Goal: Information Seeking & Learning: Learn about a topic

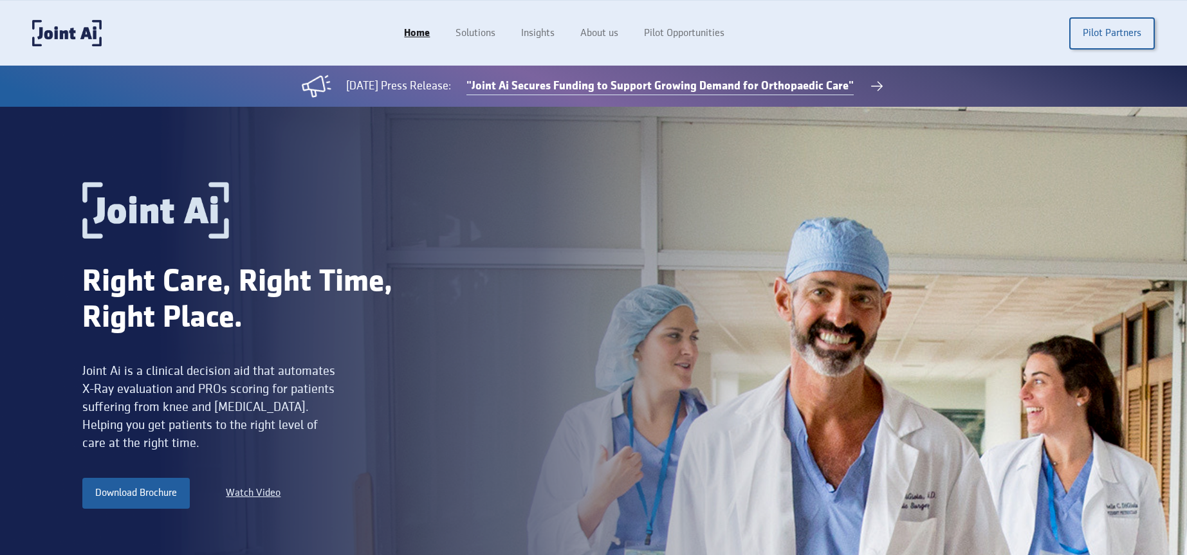
click at [693, 86] on link ""Joint Ai Secures Funding to Support Growing Demand for Orthopaedic Care"" at bounding box center [659, 86] width 387 height 17
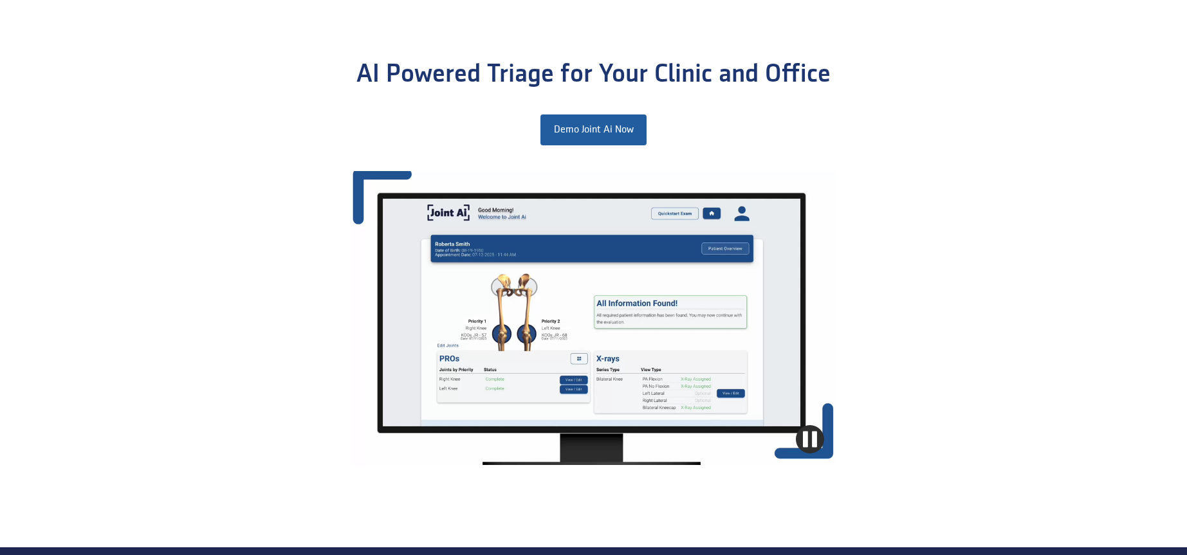
scroll to position [871, 0]
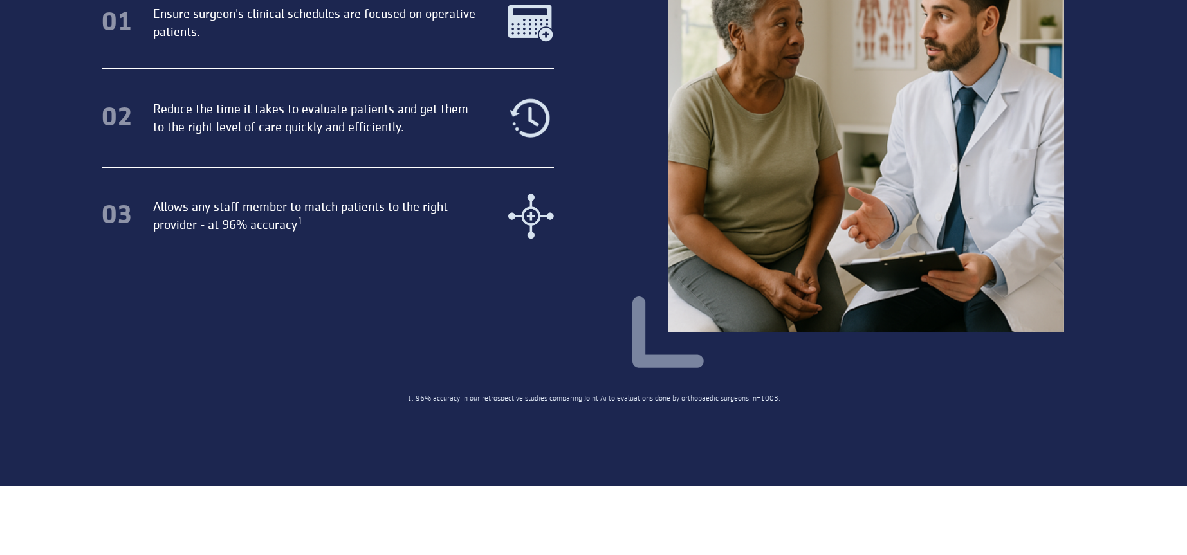
click at [717, 259] on img at bounding box center [865, 134] width 467 height 467
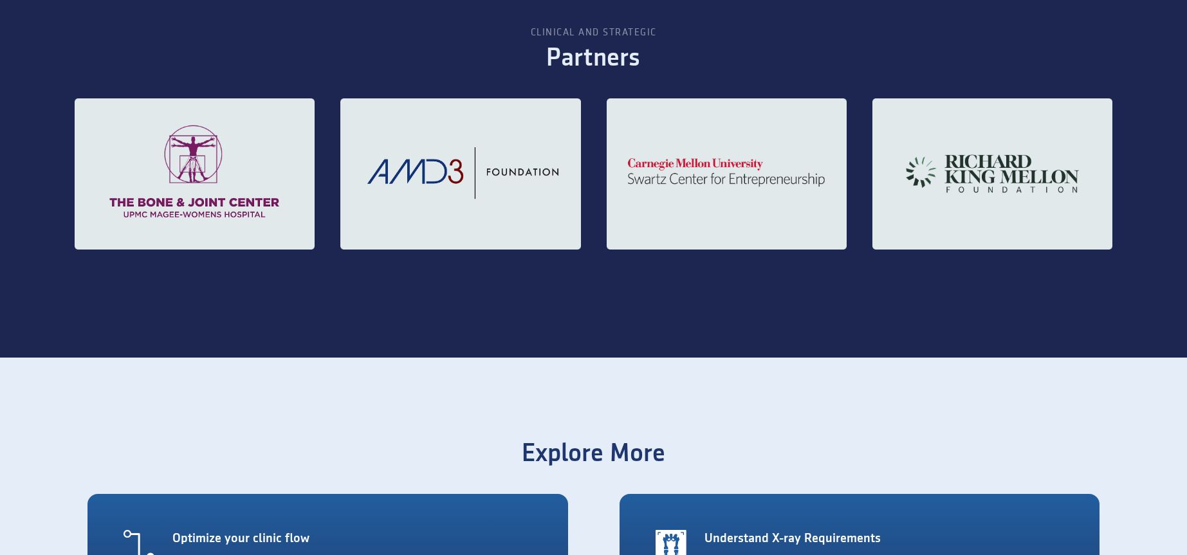
scroll to position [1948, 0]
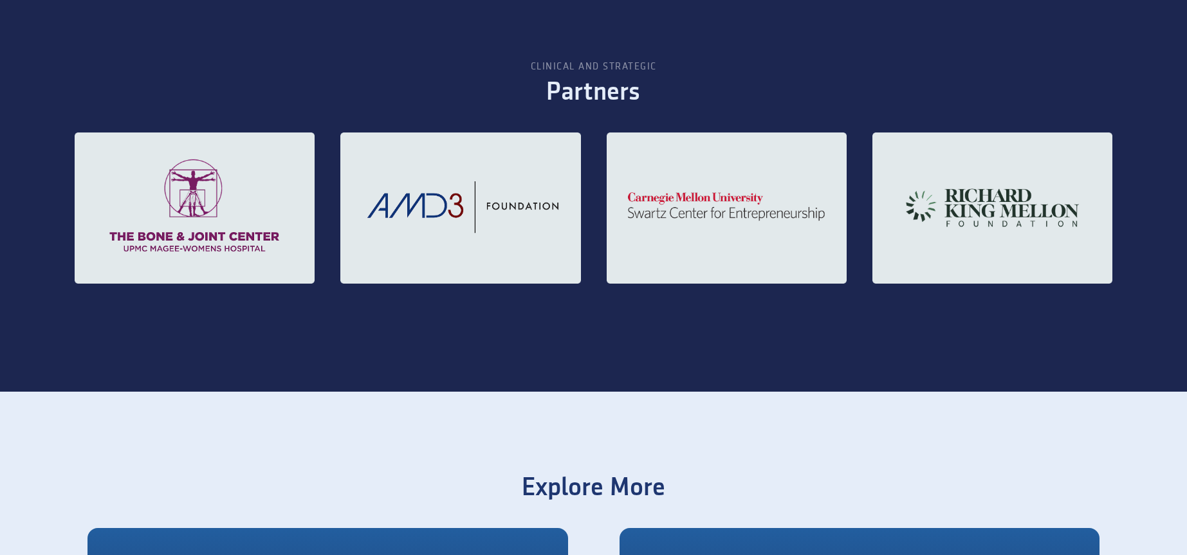
click at [898, 335] on section "Clinical and strategic Partners" at bounding box center [593, 185] width 1187 height 414
click at [236, 210] on img at bounding box center [195, 208] width 240 height 151
click at [436, 185] on img at bounding box center [460, 208] width 240 height 151
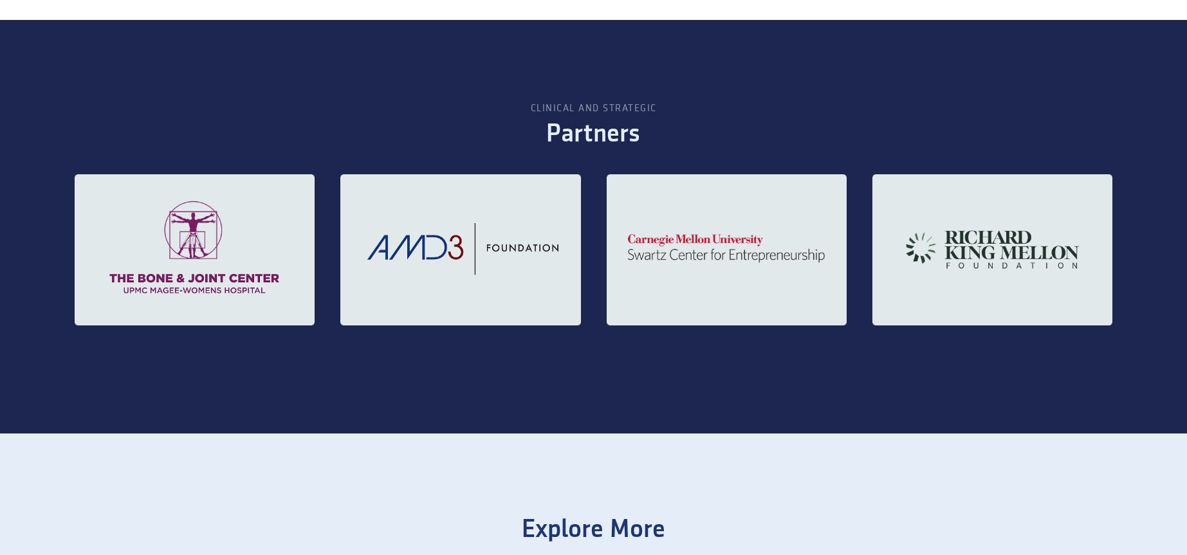
click at [717, 228] on img at bounding box center [727, 249] width 240 height 151
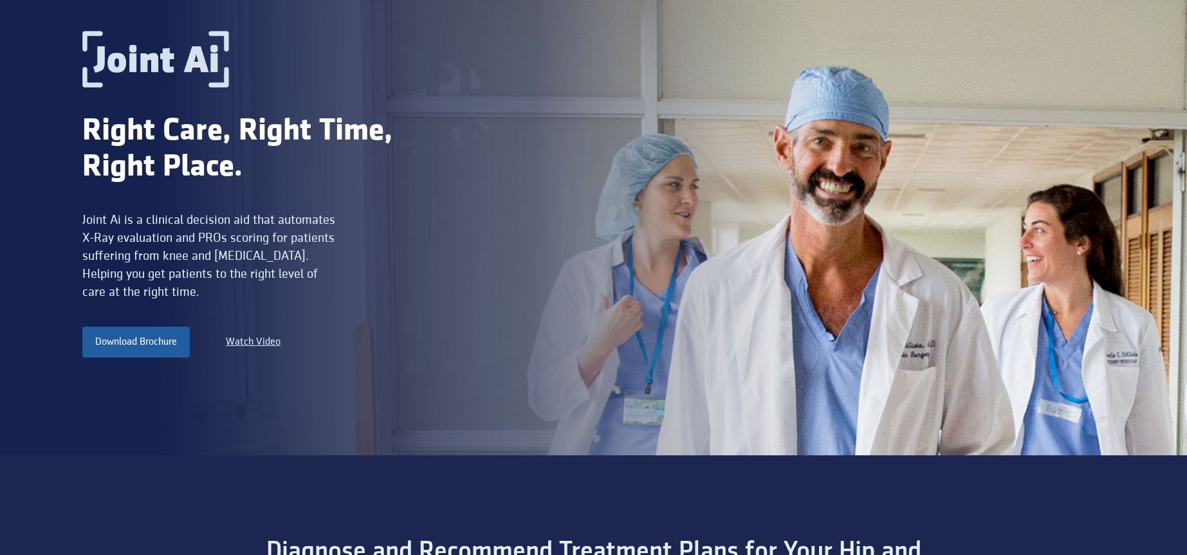
scroll to position [0, 0]
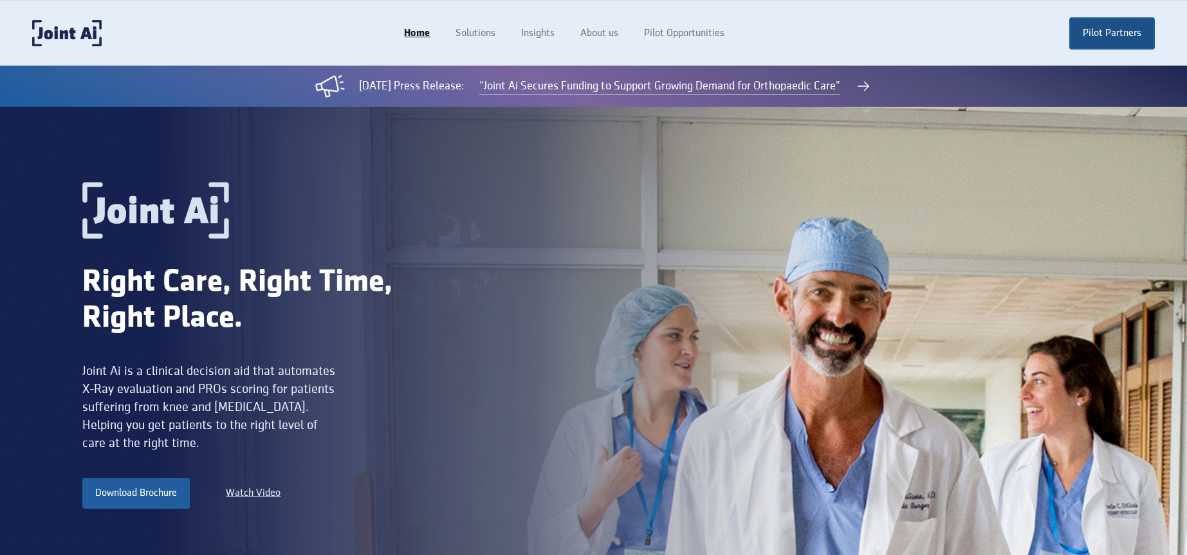
click at [1121, 24] on link "Pilot Partners" at bounding box center [1112, 33] width 86 height 32
